Goal: Information Seeking & Learning: Compare options

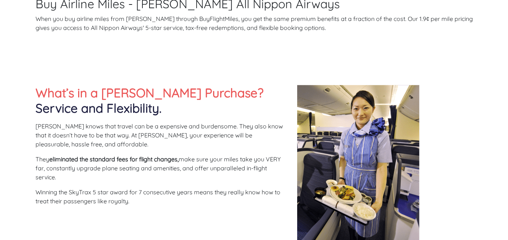
scroll to position [37, 0]
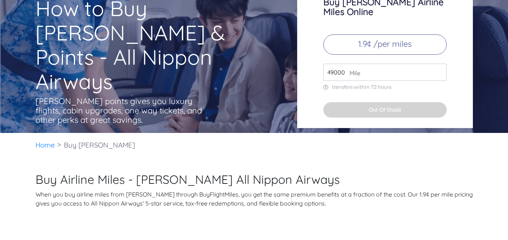
click at [334, 64] on input "49000" at bounding box center [384, 72] width 123 height 17
type input "120000"
click at [318, 110] on div "Buy ANA Airline Miles Online 1.9¢ /per miles 120000 Mile transfers within 72 ho…" at bounding box center [385, 52] width 176 height 149
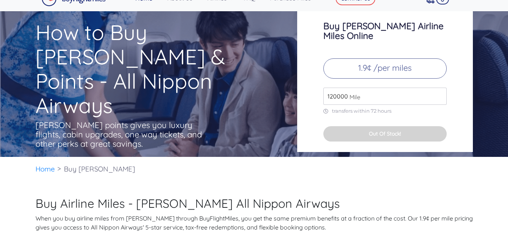
scroll to position [0, 0]
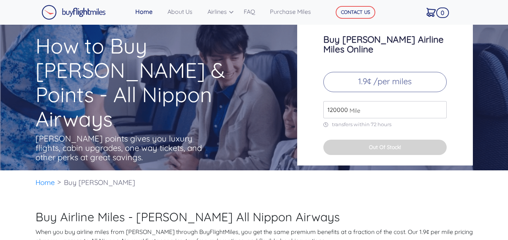
click at [79, 10] on img at bounding box center [73, 12] width 64 height 15
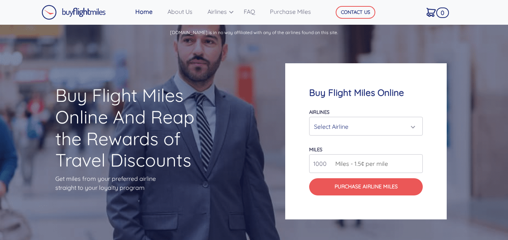
click at [349, 123] on div "Select Airline" at bounding box center [363, 126] width 99 height 14
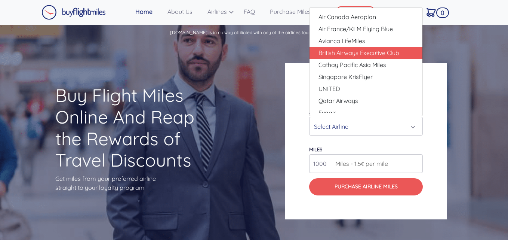
click at [350, 51] on span "British Airways Executive Club" at bounding box center [358, 52] width 81 height 9
select select "British Airways Executive Club"
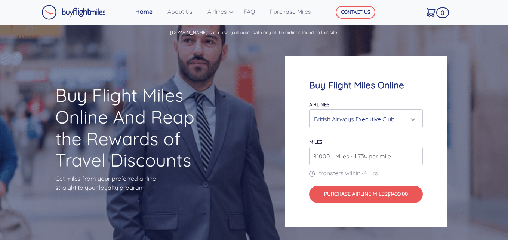
click at [416, 154] on input "81000" at bounding box center [366, 155] width 114 height 19
click at [416, 154] on input "82000" at bounding box center [366, 155] width 114 height 19
click at [416, 154] on input "83000" at bounding box center [366, 155] width 114 height 19
click at [416, 154] on input "84000" at bounding box center [366, 155] width 114 height 19
click at [416, 154] on input "85000" at bounding box center [366, 155] width 114 height 19
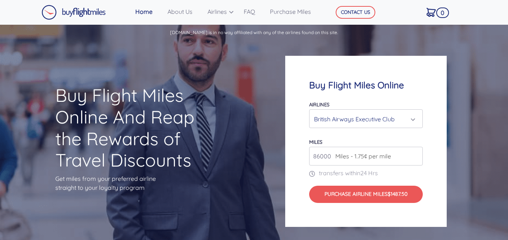
click at [416, 154] on input "86000" at bounding box center [366, 155] width 114 height 19
click at [416, 154] on input "87000" at bounding box center [366, 155] width 114 height 19
click at [416, 154] on input "88000" at bounding box center [366, 155] width 114 height 19
click at [416, 154] on input "89000" at bounding box center [366, 155] width 114 height 19
click at [416, 154] on input "90000" at bounding box center [366, 155] width 114 height 19
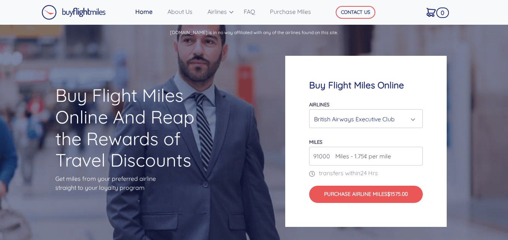
click at [416, 154] on input "91000" at bounding box center [366, 155] width 114 height 19
click at [416, 154] on input "92000" at bounding box center [366, 155] width 114 height 19
type input "93000"
click at [416, 154] on input "93000" at bounding box center [366, 155] width 114 height 19
click at [319, 157] on input "93000" at bounding box center [366, 155] width 114 height 19
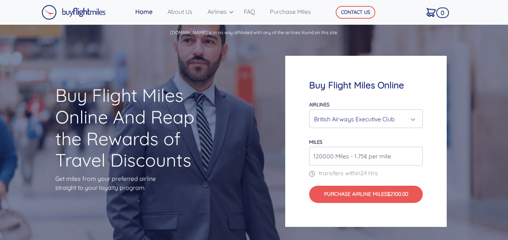
type input "120000"
click at [445, 123] on div "Buy Flight Miles Online Airlines Air Canada Aeroplan Air France/KLM Flying Blue…" at bounding box center [365, 141] width 161 height 170
click at [368, 112] on div "British Airways Executive Club" at bounding box center [363, 119] width 99 height 14
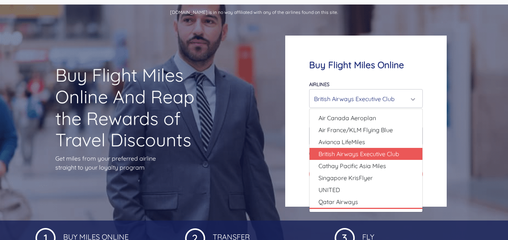
scroll to position [37, 0]
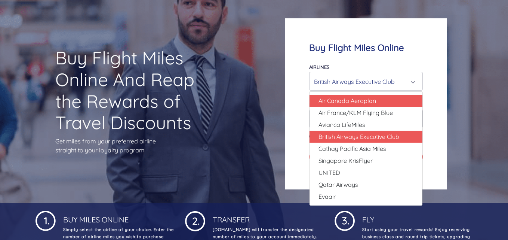
click at [343, 98] on span "Air Canada Aeroplan" at bounding box center [347, 100] width 58 height 9
select select "Air Canada Aeroplan"
type input "80000"
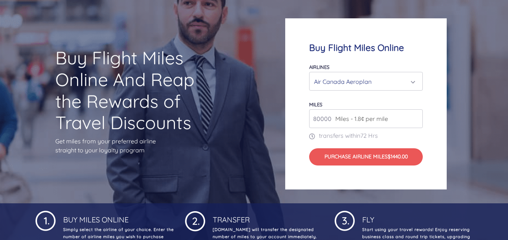
click at [366, 83] on div "Air Canada Aeroplan" at bounding box center [363, 81] width 99 height 14
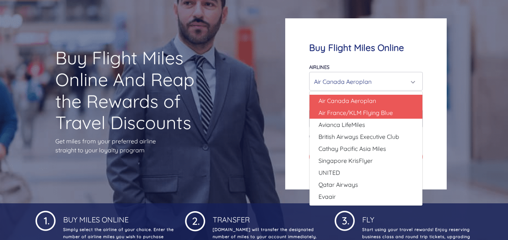
click at [360, 114] on span "Air France/KLM Flying Blue" at bounding box center [355, 112] width 74 height 9
select select "Air France/KLM Flying Blue"
type input "49000"
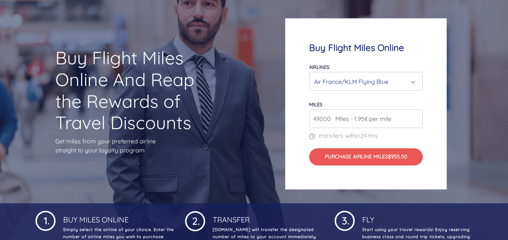
click at [366, 86] on div "Air France/KLM Flying Blue" at bounding box center [363, 81] width 99 height 14
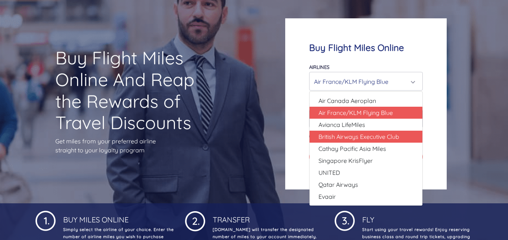
click at [367, 141] on link "British Airways Executive Club" at bounding box center [365, 136] width 113 height 12
select select "British Airways Executive Club"
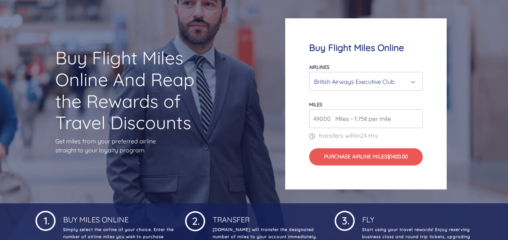
type input "80000"
click at [349, 80] on div "British Airways Executive Club" at bounding box center [363, 81] width 99 height 14
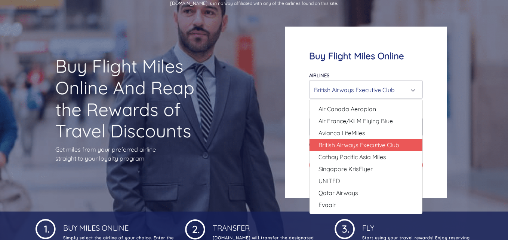
scroll to position [112, 0]
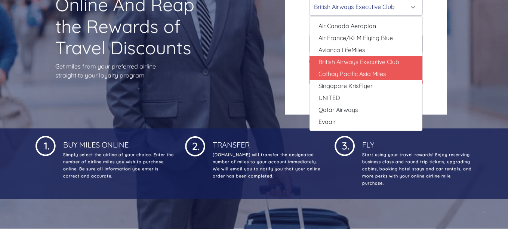
click at [337, 76] on span "Cathay Pacific Asia Miles" at bounding box center [352, 73] width 68 height 9
select select "Cathay Pacific Asia Miles"
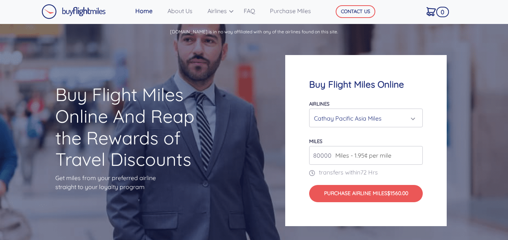
scroll to position [0, 0]
